Goal: Use online tool/utility: Utilize a website feature to perform a specific function

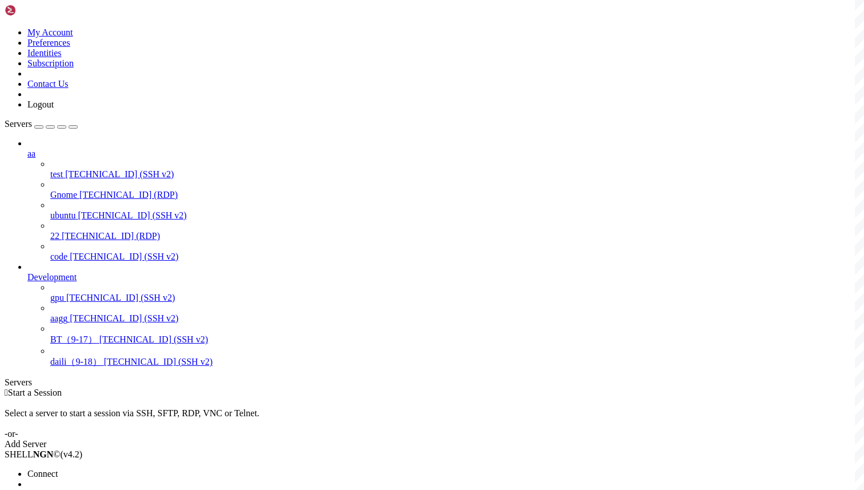
click at [58, 469] on span "Connect" at bounding box center [42, 474] width 30 height 10
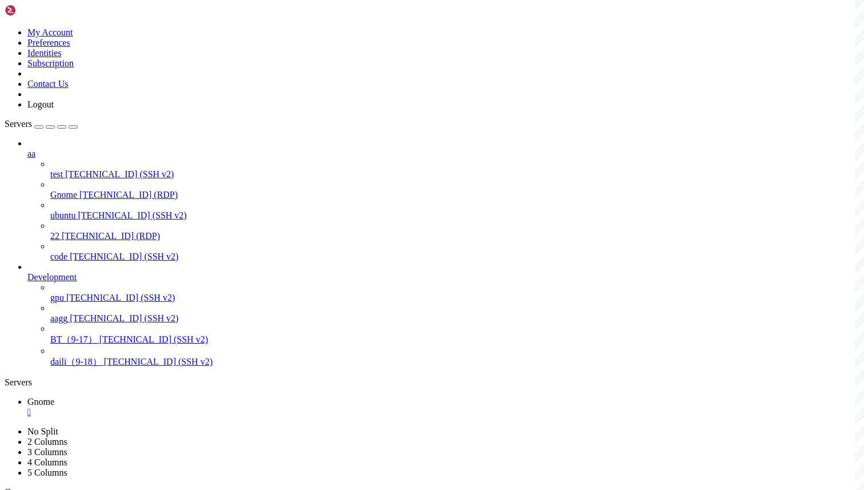
click at [199, 407] on div "" at bounding box center [443, 412] width 832 height 10
